Goal: Information Seeking & Learning: Check status

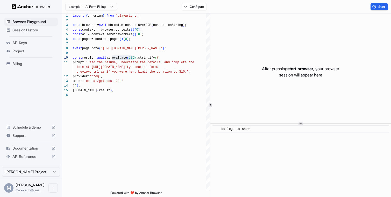
scroll to position [42, 0]
click at [39, 150] on span "Documentation" at bounding box center [30, 148] width 37 height 5
click at [32, 31] on span "Session History" at bounding box center [33, 29] width 43 height 5
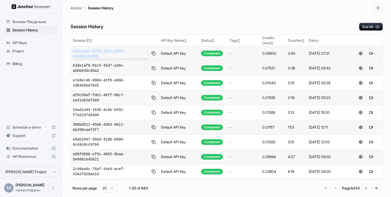
click at [102, 52] on span "02dca1a1-07fe-46c2-916e-cd565c254e6b" at bounding box center [111, 53] width 76 height 10
click at [370, 53] on button at bounding box center [371, 53] width 6 height 6
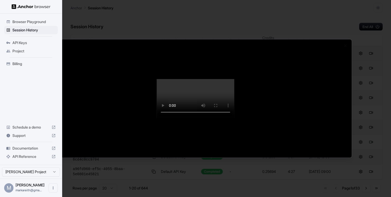
click at [27, 24] on div at bounding box center [195, 98] width 391 height 197
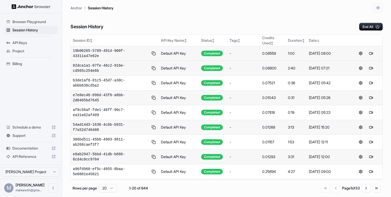
click at [29, 22] on span "Browser Playground" at bounding box center [33, 21] width 43 height 5
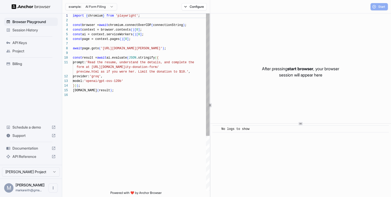
scroll to position [47, 0]
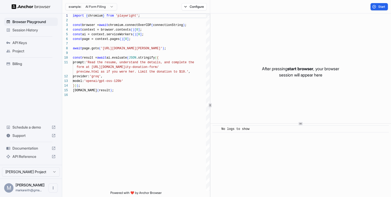
click at [28, 30] on span "Session History" at bounding box center [33, 29] width 43 height 5
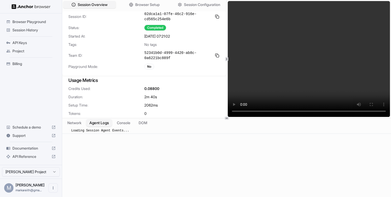
click at [109, 122] on button "Agent Logs" at bounding box center [99, 123] width 26 height 8
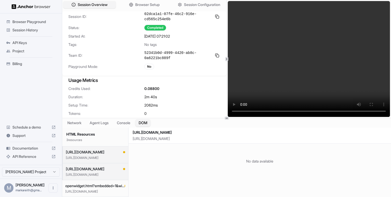
click at [144, 123] on button "DOM" at bounding box center [142, 123] width 15 height 8
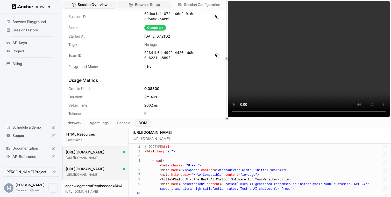
click at [153, 4] on span "Browser Setup" at bounding box center [147, 4] width 25 height 5
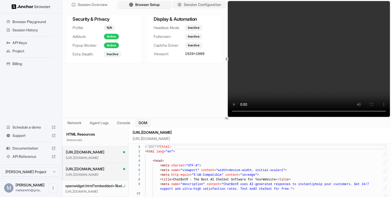
click at [190, 6] on span "Session Configuration" at bounding box center [202, 4] width 37 height 5
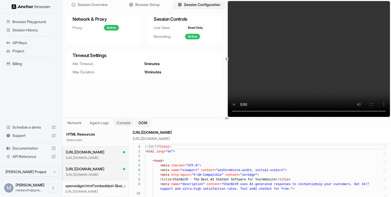
click at [129, 124] on button "Console" at bounding box center [123, 123] width 20 height 8
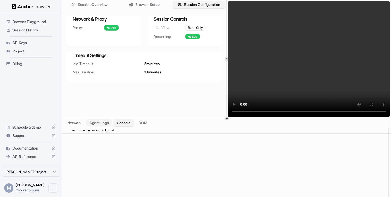
click at [106, 124] on button "Agent Logs" at bounding box center [99, 123] width 26 height 8
click at [77, 124] on button "Network" at bounding box center [74, 123] width 21 height 8
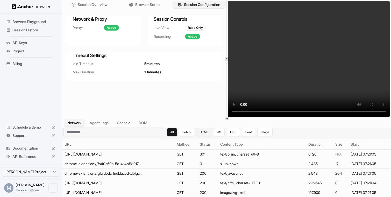
click at [201, 134] on button "HTML" at bounding box center [204, 132] width 16 height 8
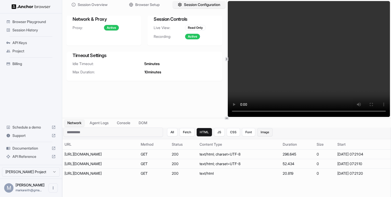
click at [262, 134] on button "Image" at bounding box center [264, 132] width 15 height 8
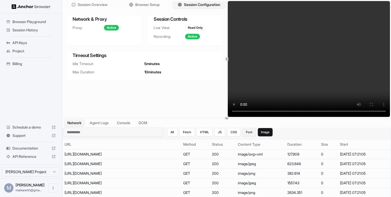
click at [252, 133] on button "Font" at bounding box center [248, 132] width 13 height 8
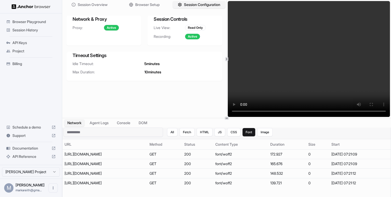
click at [227, 133] on div "All Fetch HTML JS CSS Font Image" at bounding box center [219, 132] width 105 height 8
click at [174, 134] on button "All" at bounding box center [172, 132] width 10 height 8
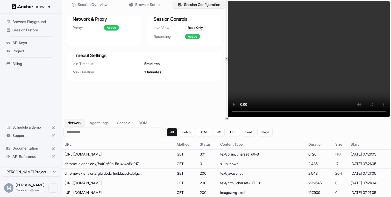
click at [38, 23] on span "Browser Playground" at bounding box center [33, 21] width 43 height 5
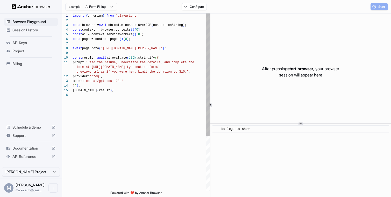
scroll to position [47, 0]
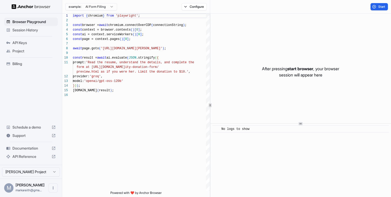
click at [33, 29] on span "Session History" at bounding box center [33, 29] width 43 height 5
